Goal: Find specific page/section: Find specific page/section

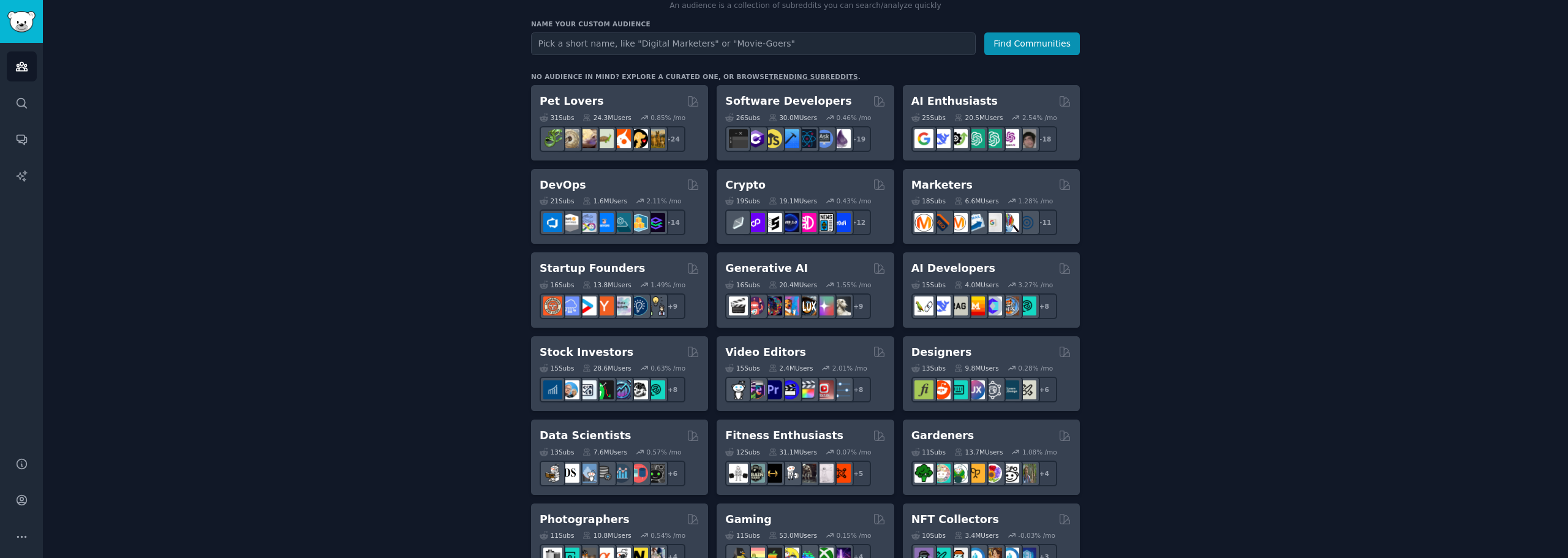
scroll to position [120, 0]
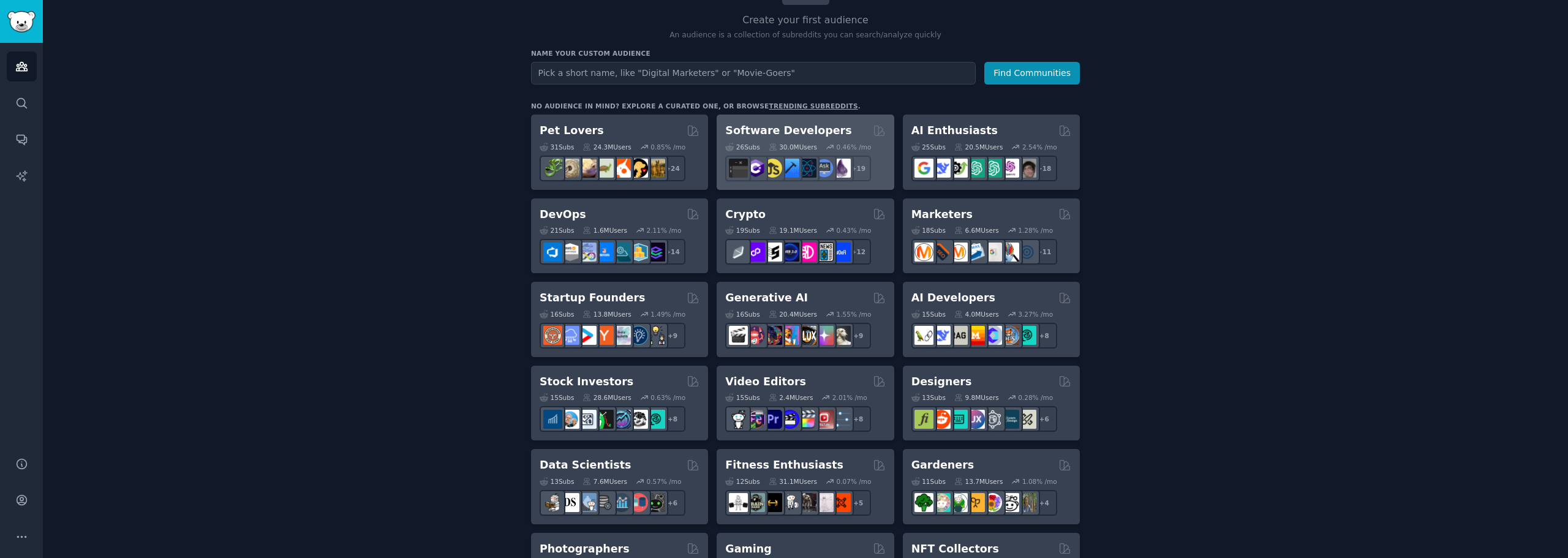
click at [786, 128] on h2 "Software Developers" at bounding box center [788, 131] width 127 height 16
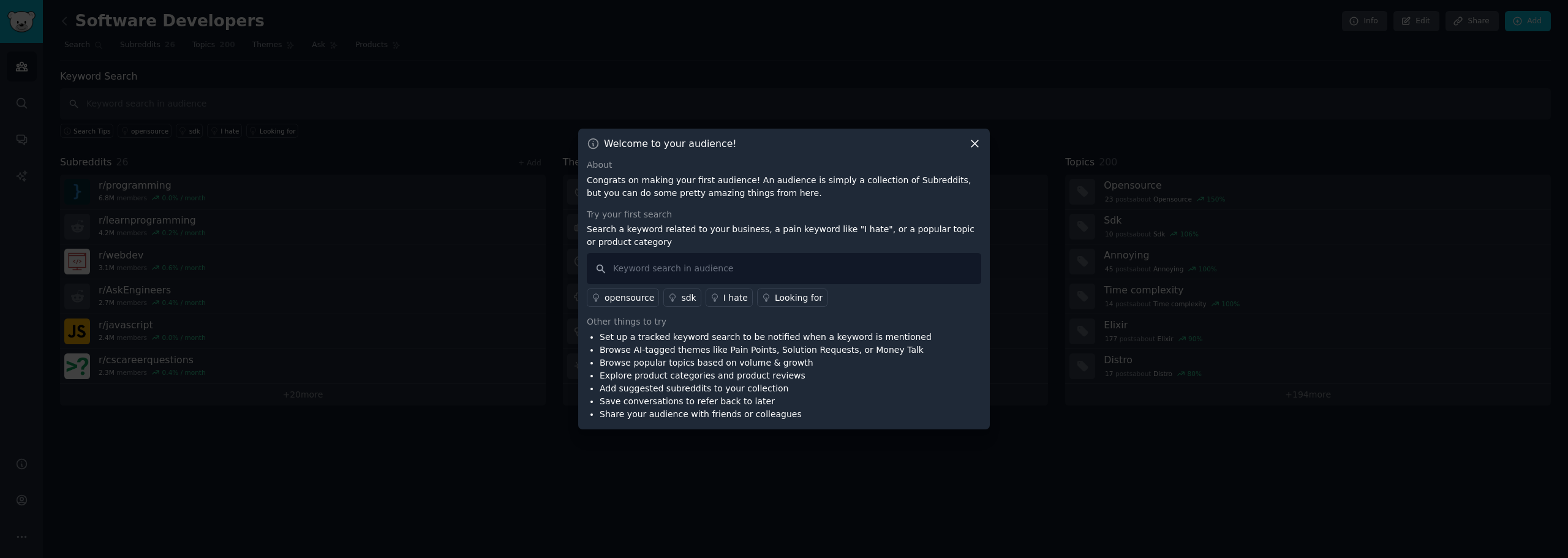
click at [976, 141] on icon at bounding box center [975, 144] width 13 height 13
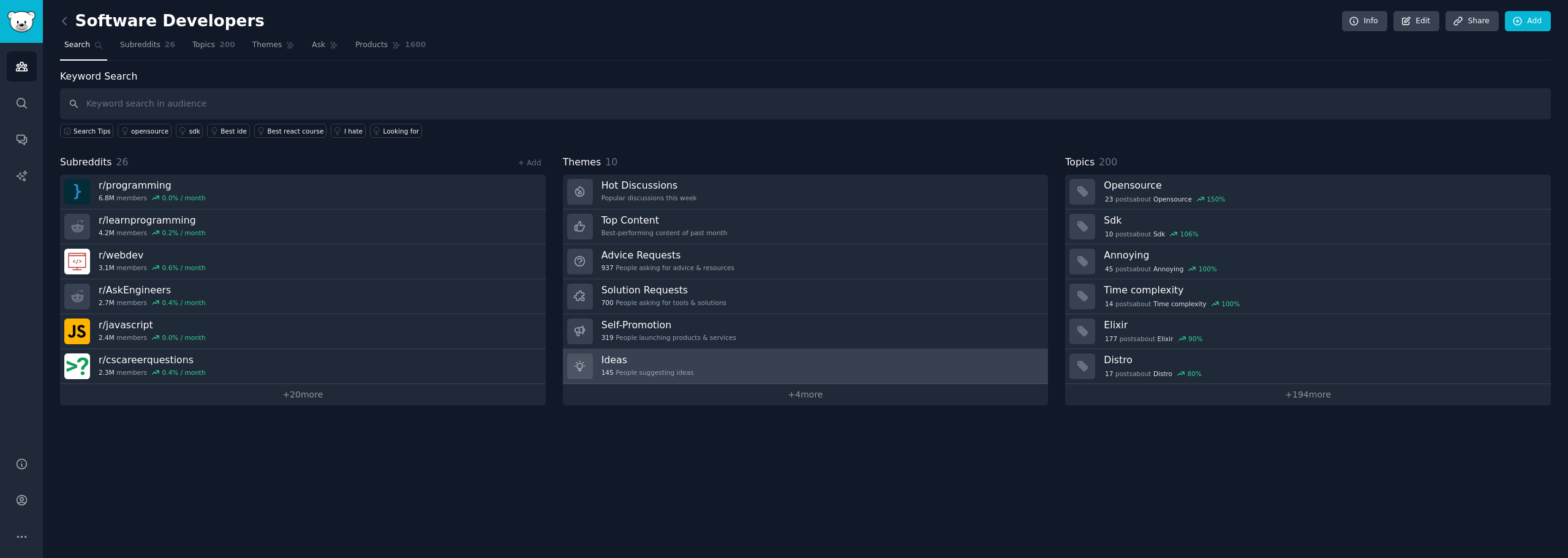
click at [673, 370] on div "145 People suggesting ideas" at bounding box center [648, 373] width 92 height 9
